Goal: Information Seeking & Learning: Learn about a topic

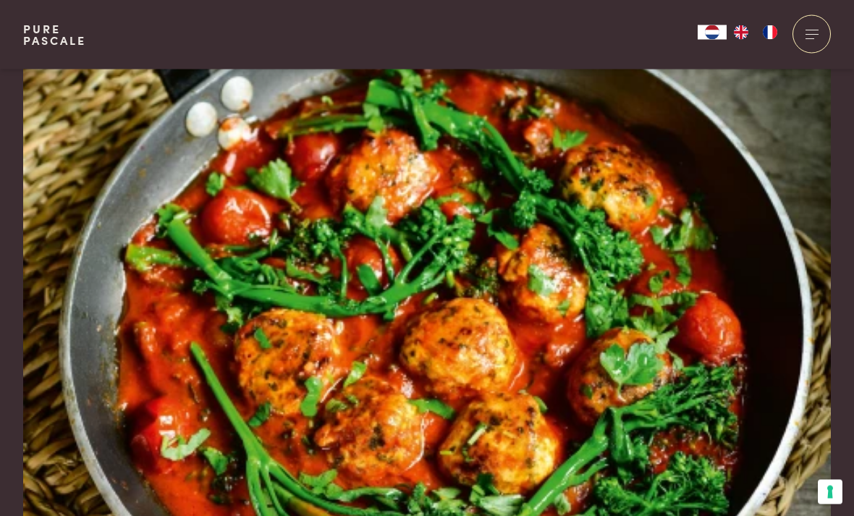
scroll to position [1, 0]
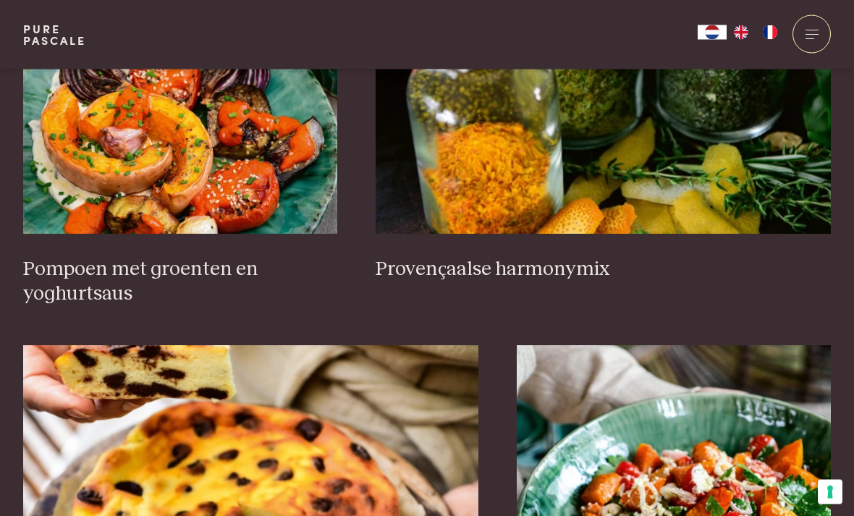
scroll to position [1081, 0]
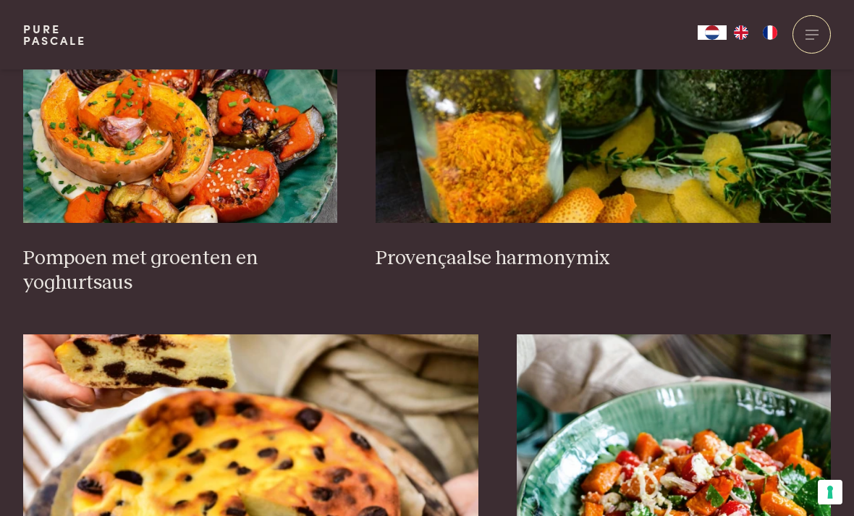
click at [59, 277] on h3 "Pompoen met groenten en yoghurtsaus" at bounding box center [180, 271] width 314 height 50
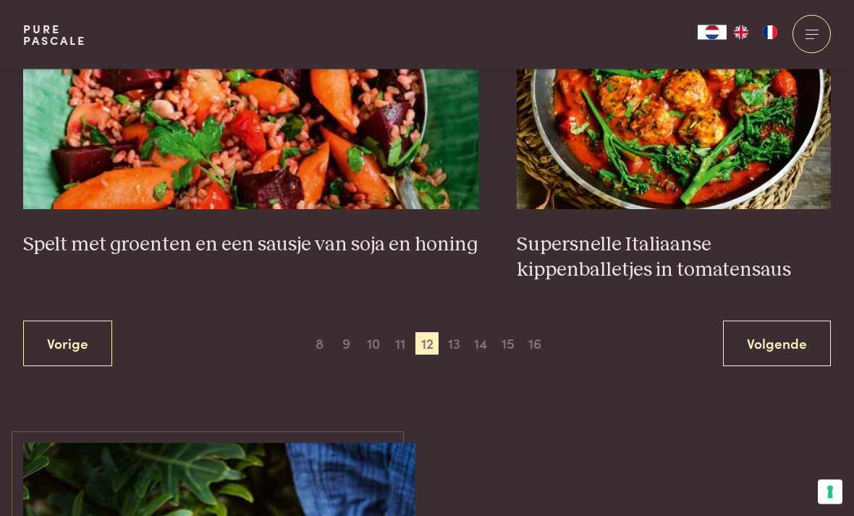
scroll to position [2649, 0]
click at [395, 339] on span "11" at bounding box center [400, 343] width 23 height 23
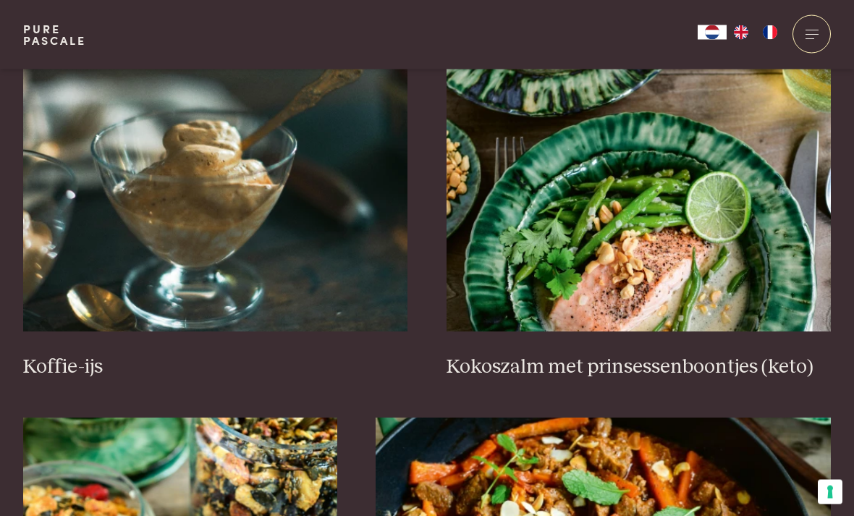
scroll to position [572, 0]
click at [95, 208] on img at bounding box center [215, 187] width 385 height 290
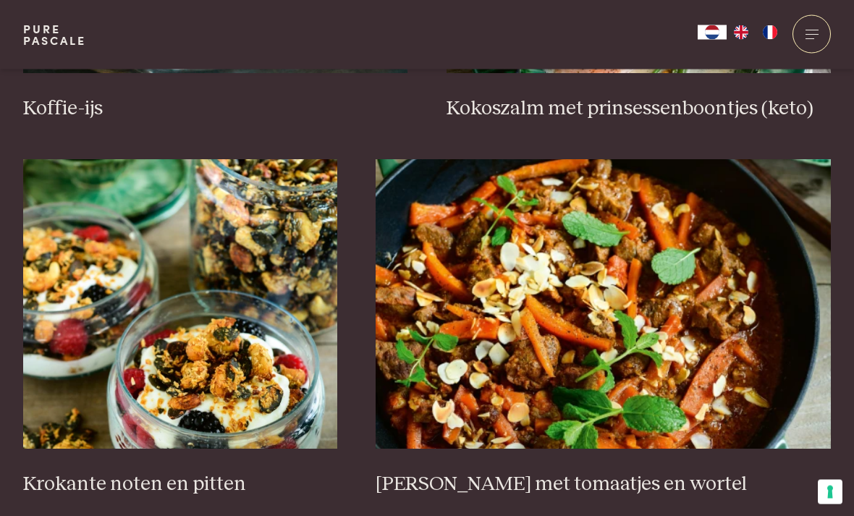
scroll to position [830, 0]
click at [676, 283] on img at bounding box center [603, 304] width 455 height 290
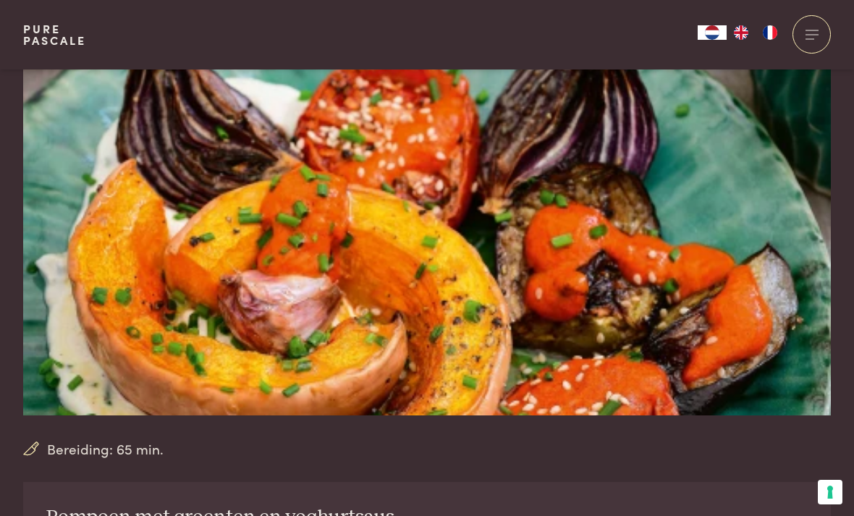
scroll to position [90, 0]
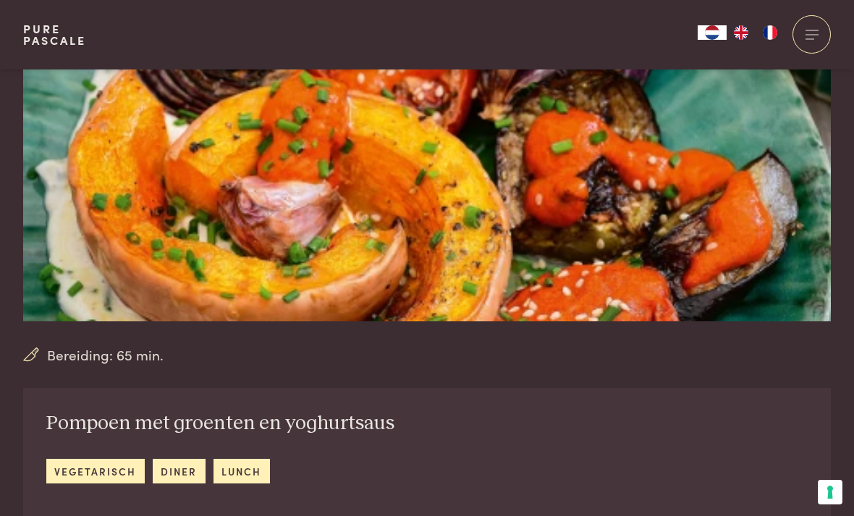
click at [777, 258] on img at bounding box center [427, 78] width 808 height 485
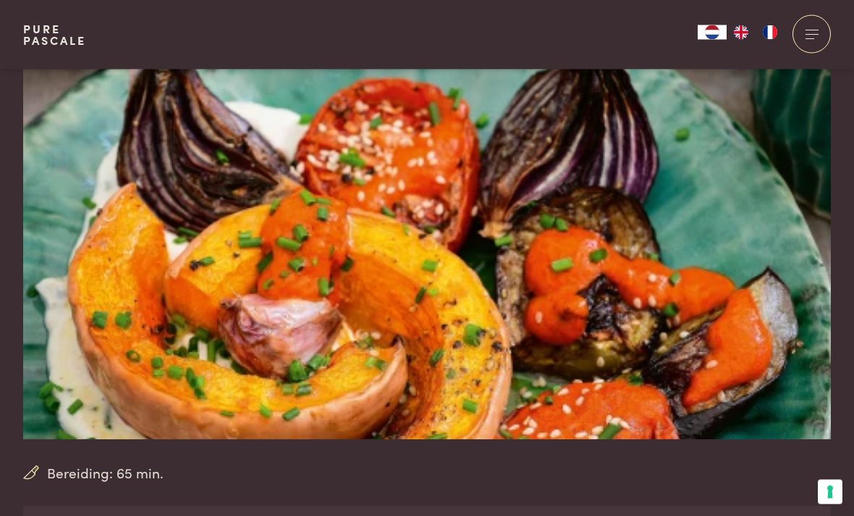
scroll to position [108, 0]
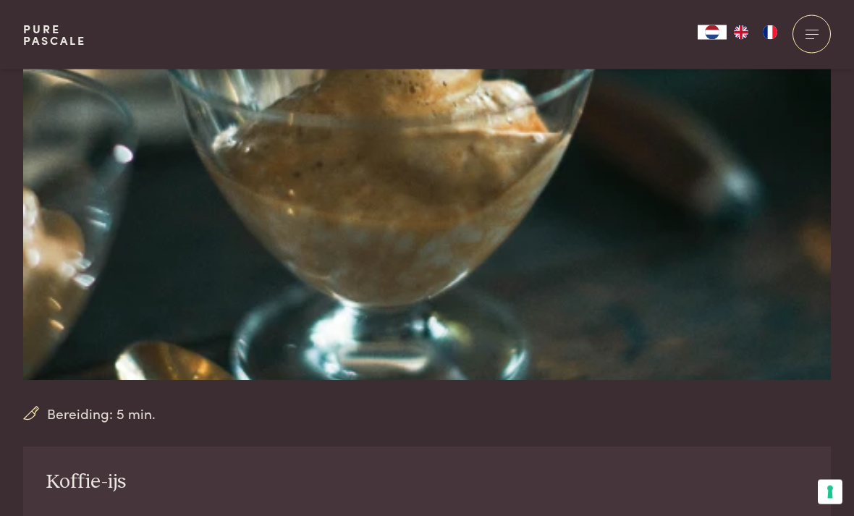
scroll to position [159, 0]
